Goal: Task Accomplishment & Management: Complete application form

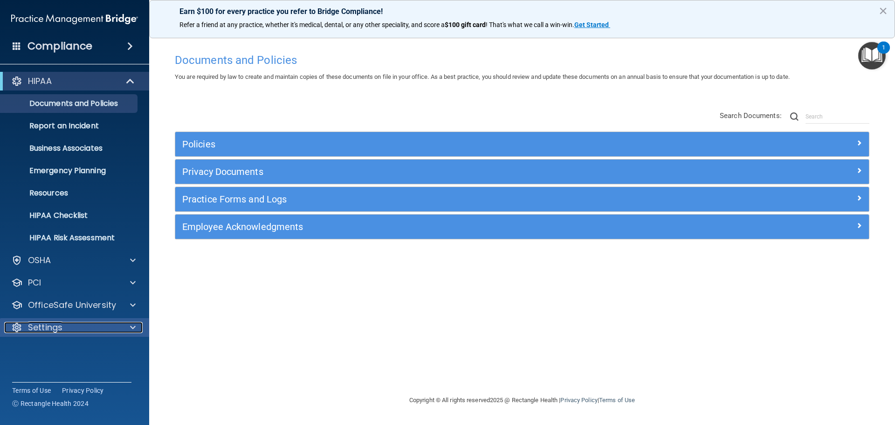
click at [59, 327] on p "Settings" at bounding box center [45, 327] width 35 height 11
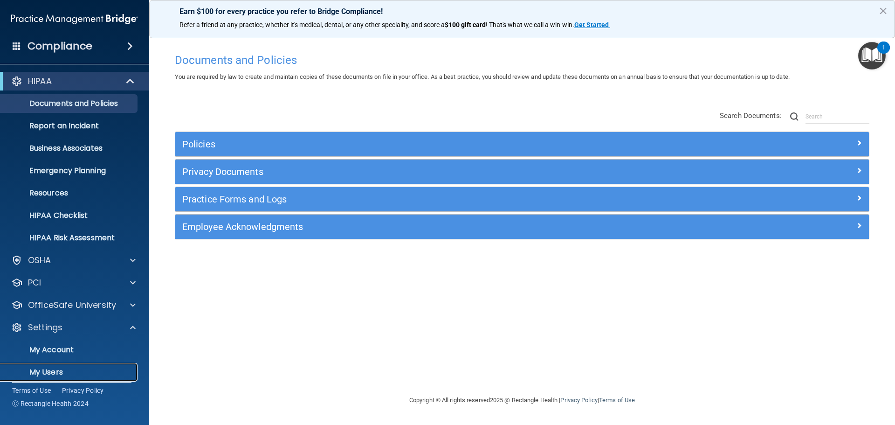
click at [55, 371] on p "My Users" at bounding box center [69, 371] width 127 height 9
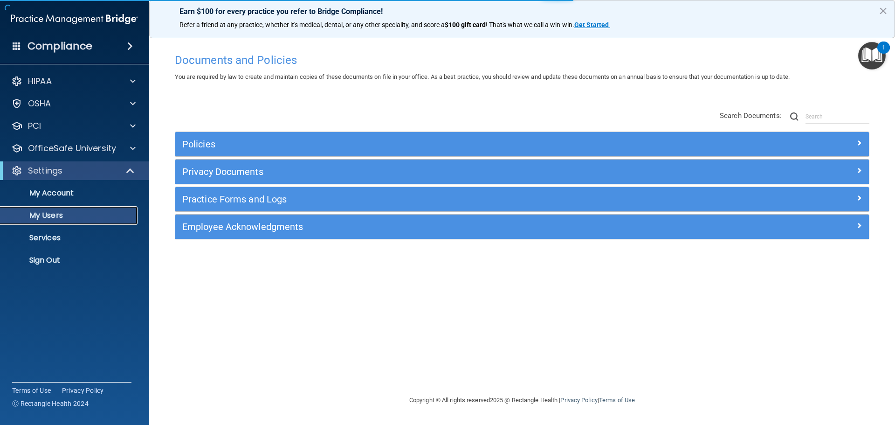
select select "20"
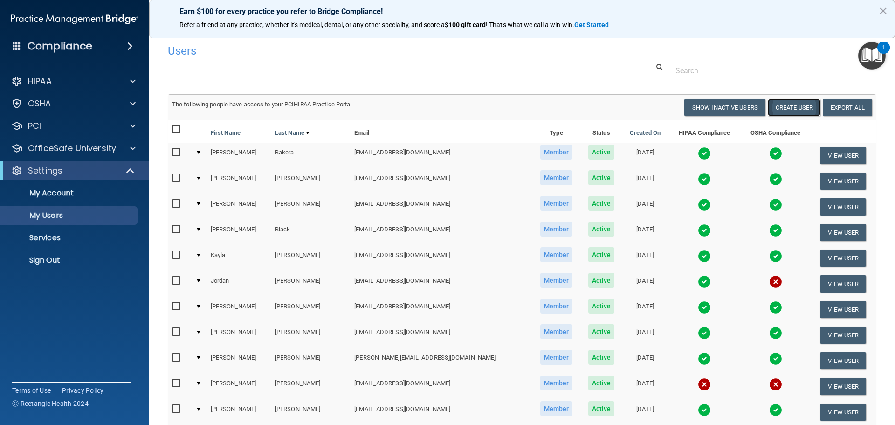
click at [795, 100] on button "Create User" at bounding box center [794, 107] width 53 height 17
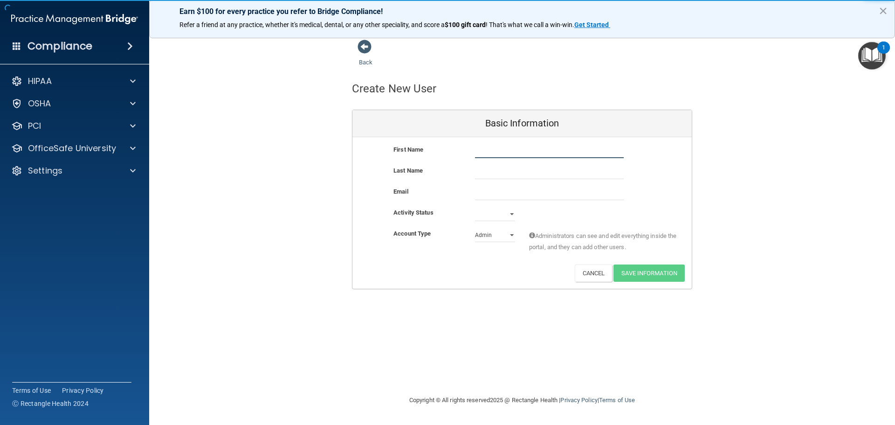
click at [496, 156] on input "text" at bounding box center [549, 151] width 149 height 14
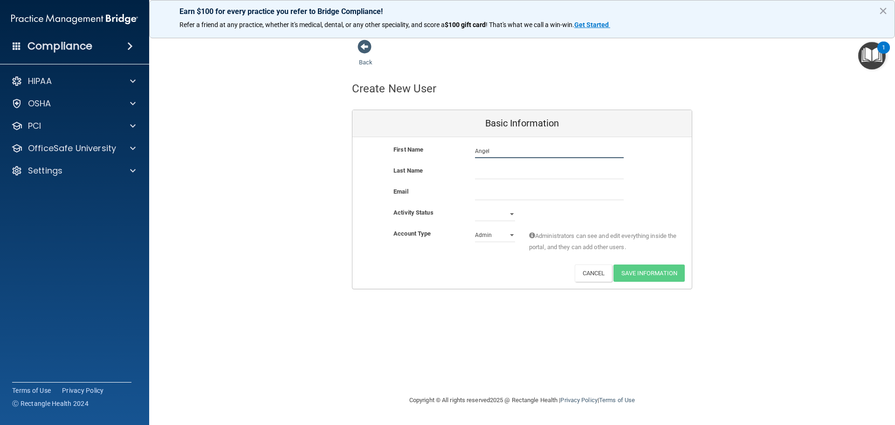
type input "Angel"
type input "[PERSON_NAME]"
paste input "[EMAIL_ADDRESS][DOMAIN_NAME]"
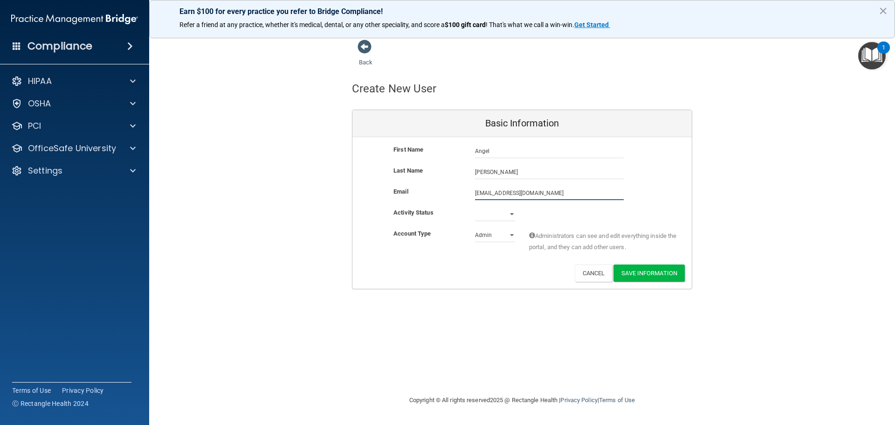
type input "[EMAIL_ADDRESS][DOMAIN_NAME]"
click at [490, 218] on select "Active Inactive" at bounding box center [495, 216] width 40 height 14
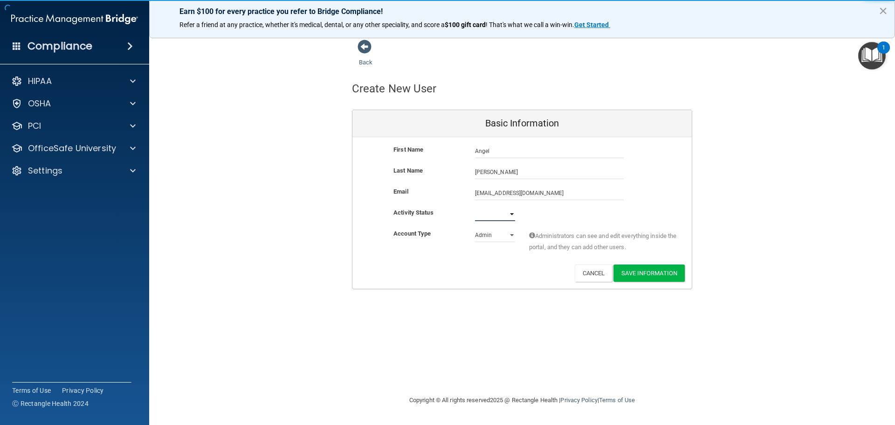
select select "active"
click at [475, 207] on select "Active Inactive" at bounding box center [495, 214] width 40 height 14
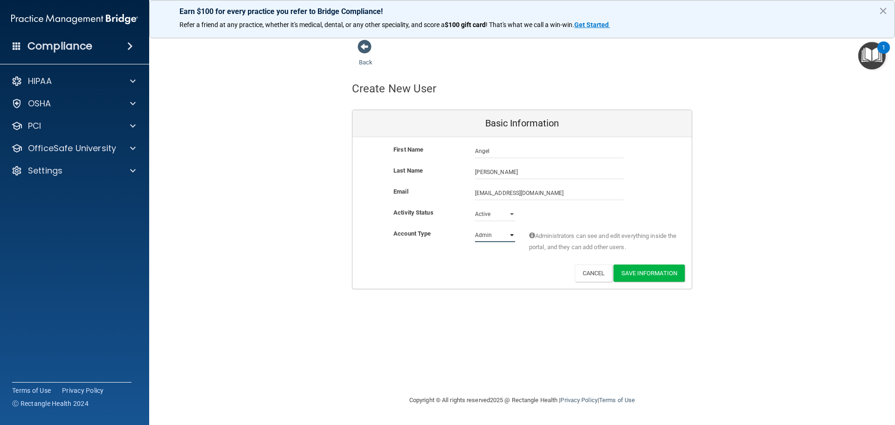
click at [489, 238] on select "Admin Member" at bounding box center [495, 235] width 40 height 14
select select "practice_member"
click at [475, 228] on select "Admin Member" at bounding box center [495, 235] width 40 height 14
click at [647, 273] on button "Save Information" at bounding box center [649, 272] width 71 height 17
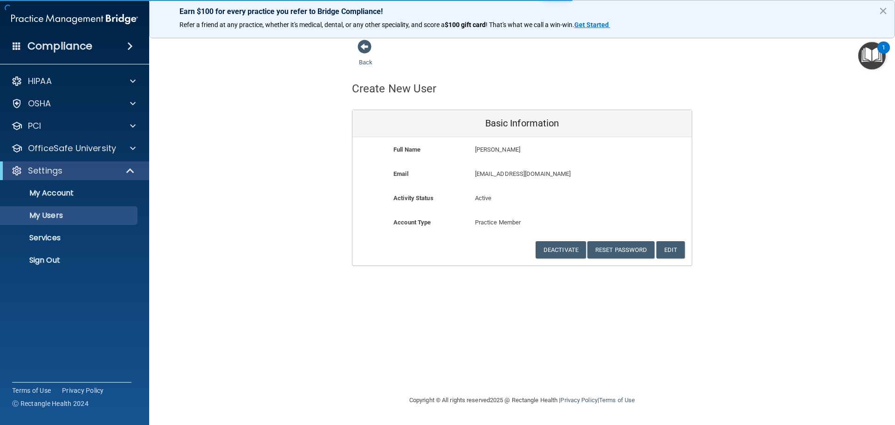
select select "20"
